Goal: Find specific page/section: Find specific page/section

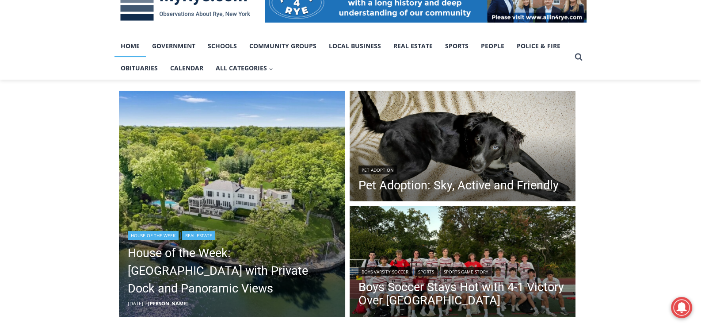
scroll to position [176, 0]
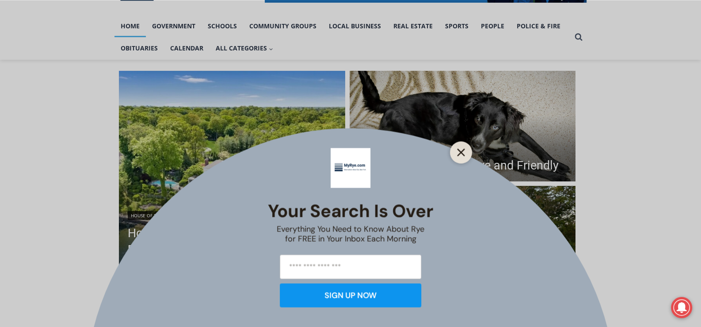
click at [463, 152] on icon "Close" at bounding box center [461, 152] width 8 height 8
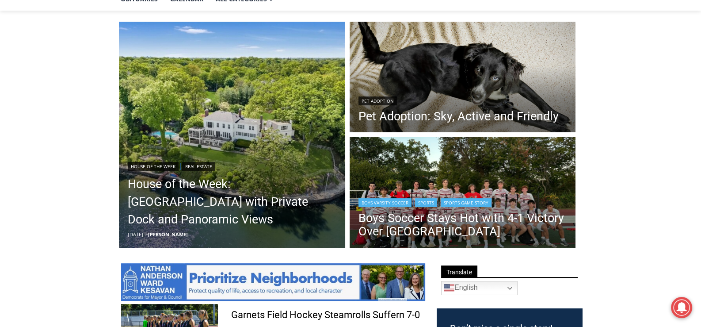
scroll to position [265, 0]
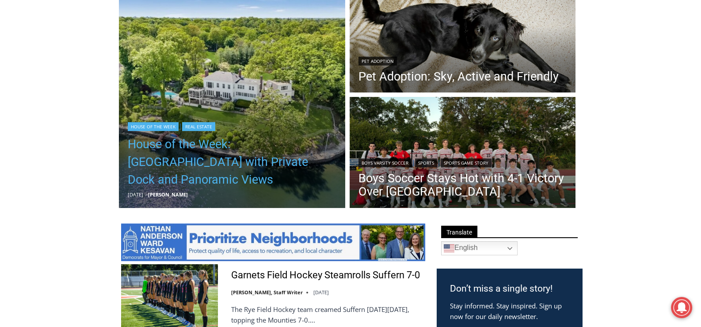
click at [203, 148] on link "House of the Week: [GEOGRAPHIC_DATA] with Private Dock and Panoramic Views" at bounding box center [232, 161] width 209 height 53
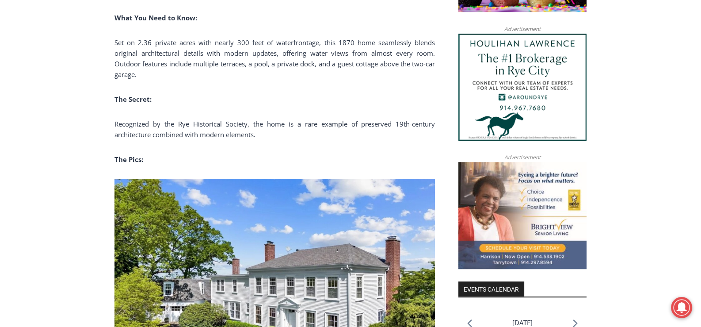
scroll to position [955, 0]
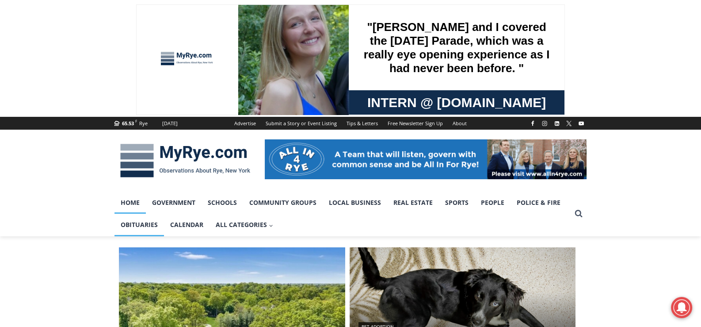
click at [133, 226] on link "Obituaries" at bounding box center [138, 224] width 49 height 22
